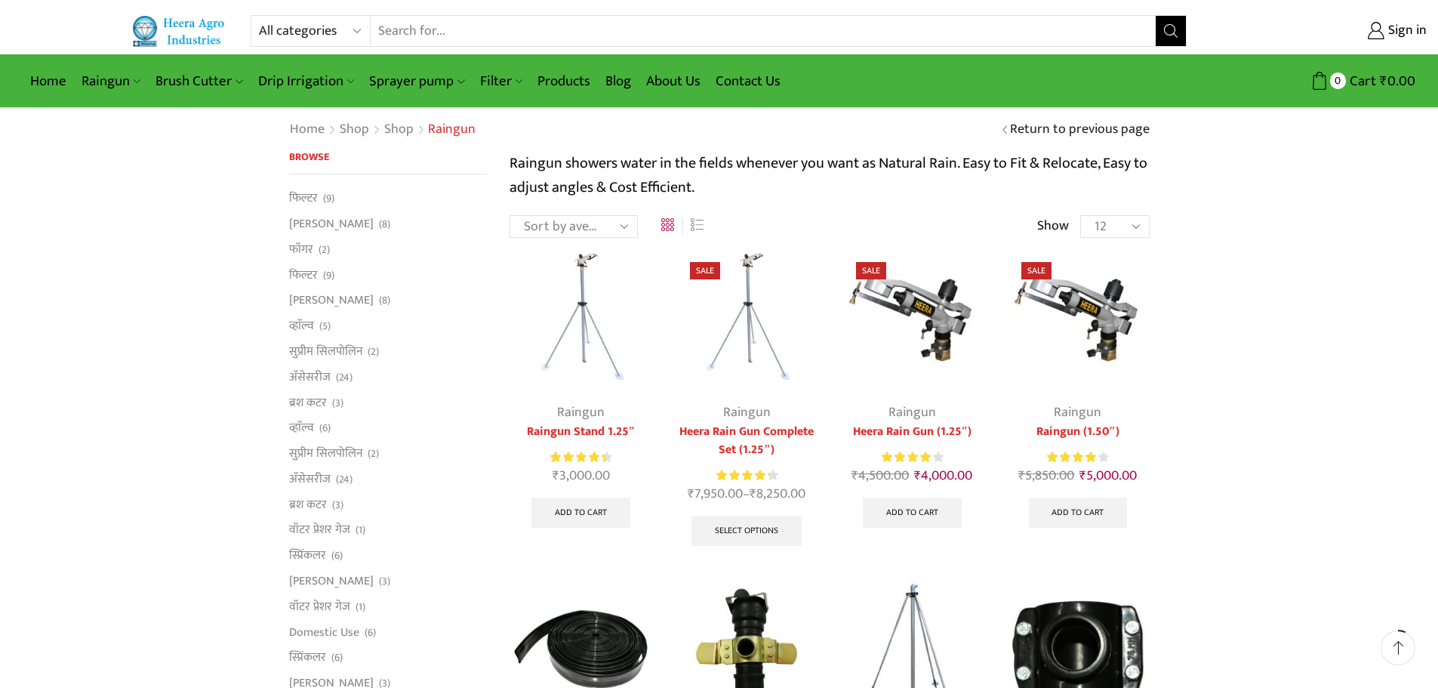
scroll to position [76, 0]
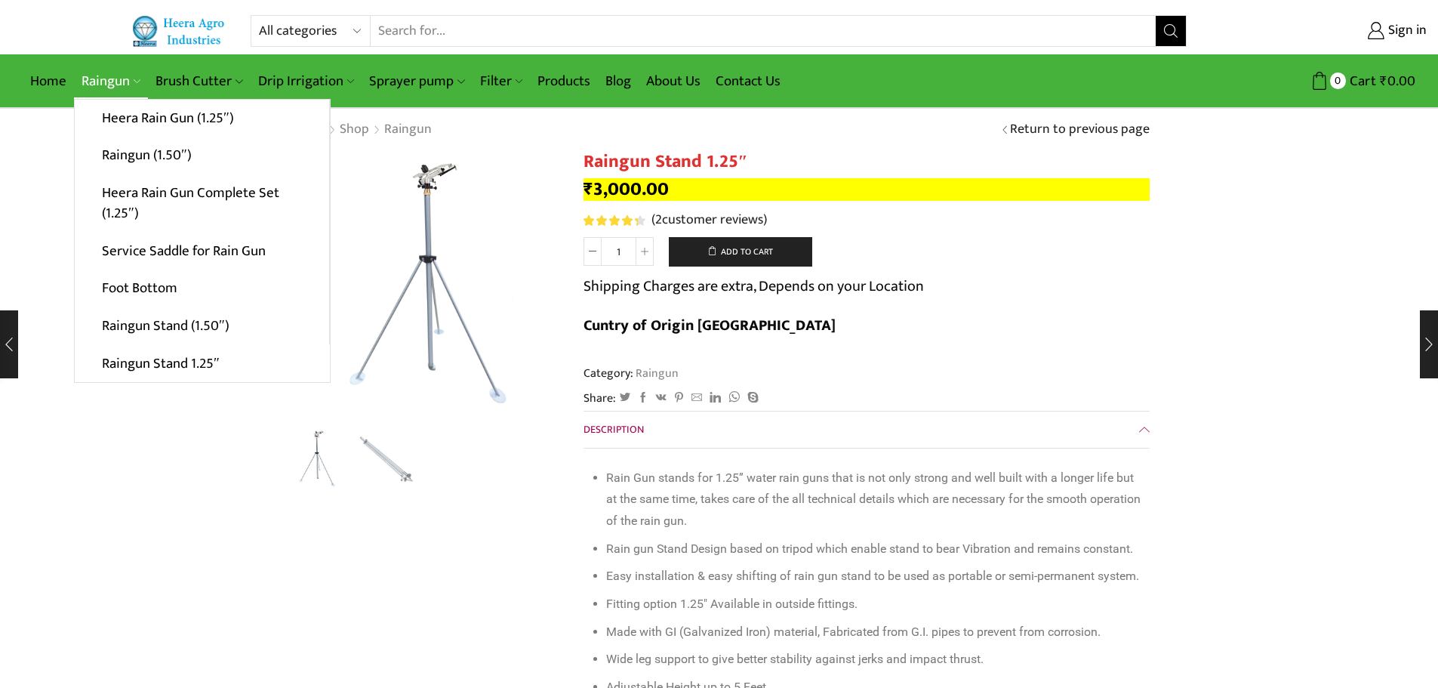
click at [112, 74] on link "Raingun" at bounding box center [111, 80] width 74 height 35
click at [128, 112] on link "Heera Rain Gun (1.25″)" at bounding box center [202, 119] width 254 height 38
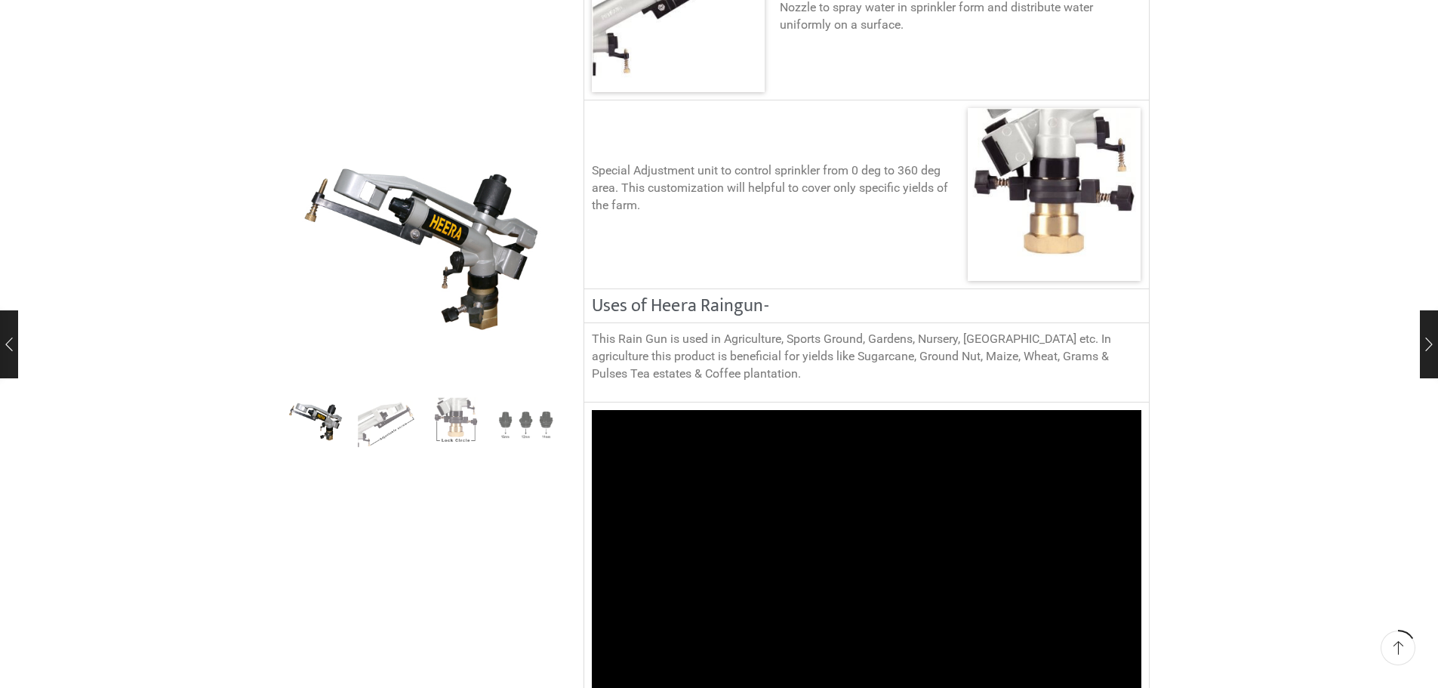
scroll to position [1147, 0]
